Goal: Transaction & Acquisition: Purchase product/service

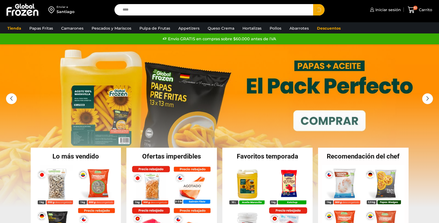
type input "****"
click at [313, 4] on button "Search" at bounding box center [318, 9] width 11 height 11
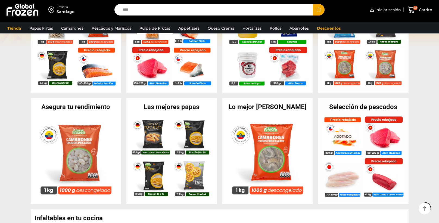
scroll to position [166, 0]
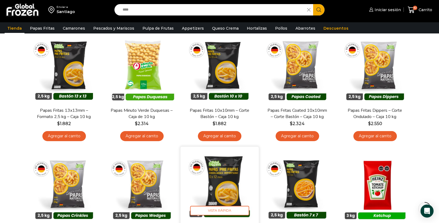
scroll to position [130, 0]
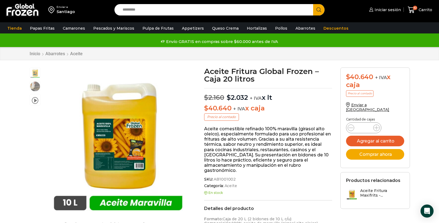
scroll to position [0, 0]
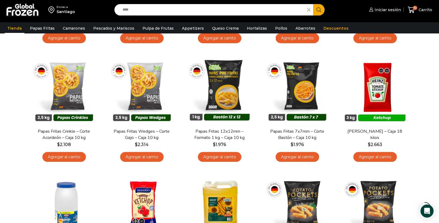
scroll to position [163, 0]
drag, startPoint x: 0, startPoint y: 0, endPoint x: 85, endPoint y: 210, distance: 226.3
